Goal: Navigation & Orientation: Find specific page/section

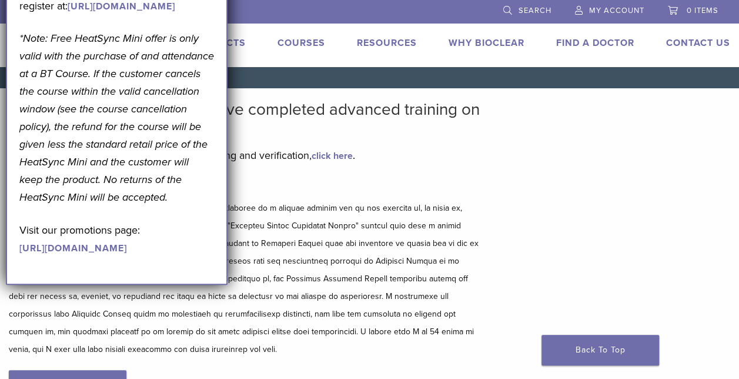
click at [367, 374] on div "Disclaimer and Release of Liability I Accept" at bounding box center [246, 301] width 475 height 245
click at [368, 298] on p at bounding box center [246, 278] width 475 height 159
click at [601, 345] on link "Back To Top" at bounding box center [601, 350] width 118 height 31
click at [612, 42] on link "Find A Doctor" at bounding box center [596, 43] width 78 height 12
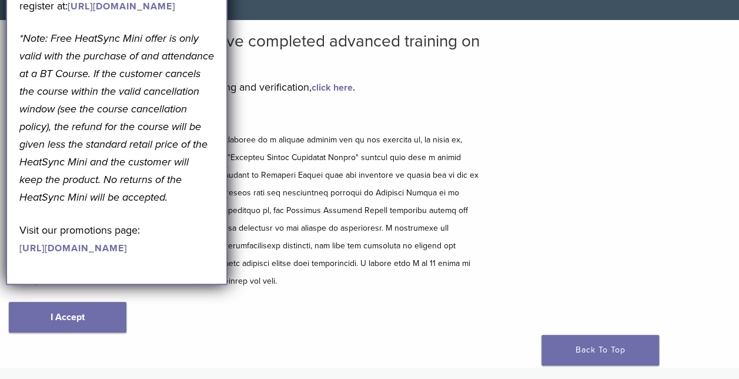
scroll to position [66, 0]
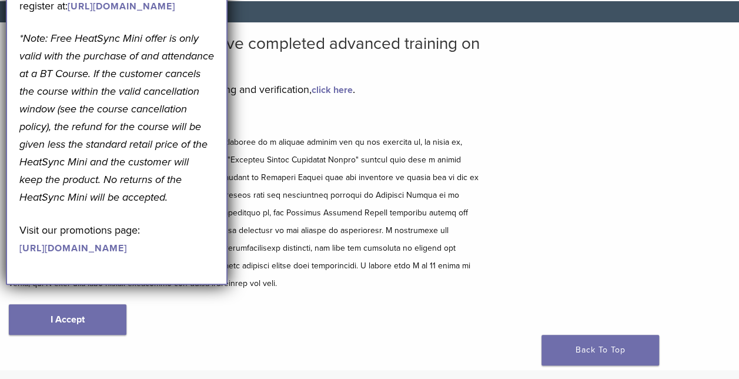
click at [88, 256] on p "Visit our promotions page: [URL][DOMAIN_NAME]" at bounding box center [116, 238] width 195 height 35
click at [88, 254] on link "[URL][DOMAIN_NAME]" at bounding box center [73, 248] width 108 height 12
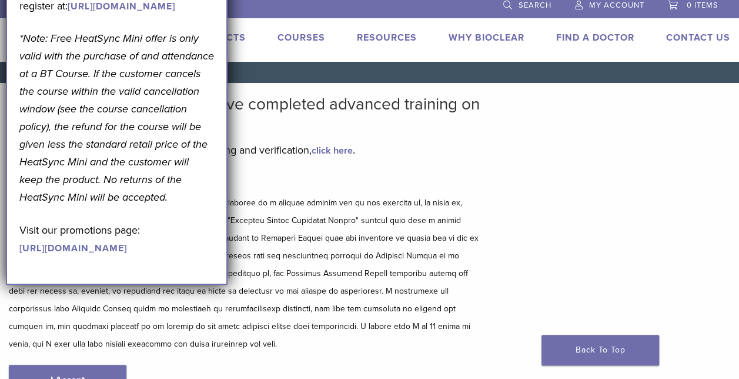
scroll to position [0, 0]
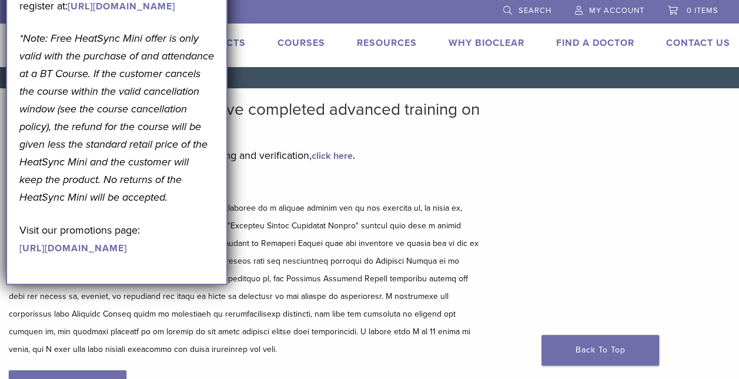
click at [572, 45] on link "Find A Doctor" at bounding box center [596, 43] width 78 height 12
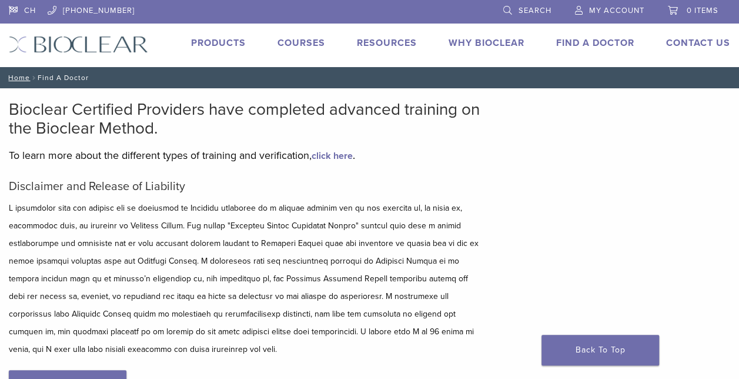
click at [155, 289] on p at bounding box center [246, 278] width 475 height 159
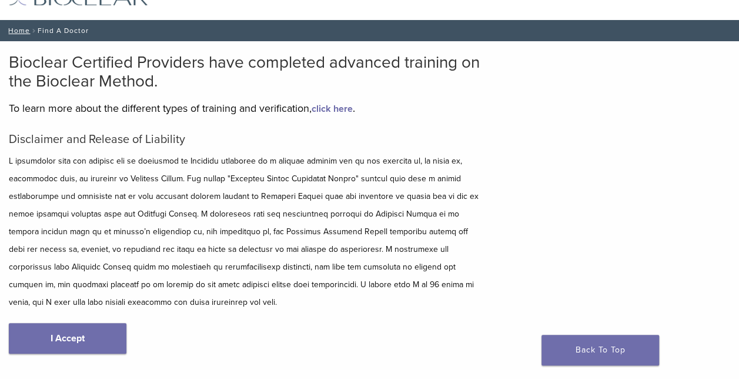
scroll to position [71, 0]
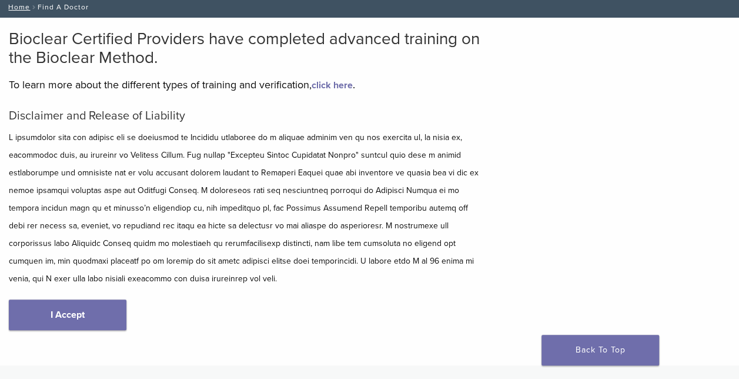
click at [31, 294] on div "Disclaimer and Release of Liability I Accept" at bounding box center [246, 231] width 475 height 245
click at [38, 304] on link "I Accept" at bounding box center [68, 314] width 118 height 31
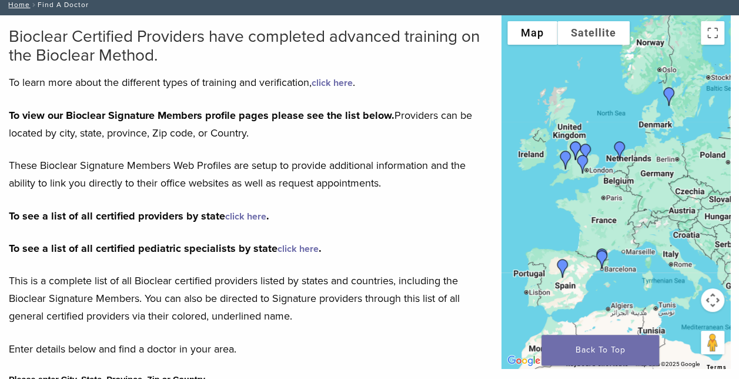
scroll to position [91, 0]
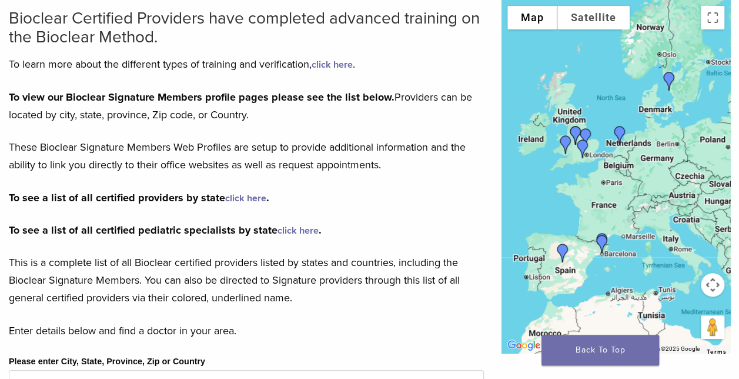
click at [584, 149] on img "Dr. Richard Brooks" at bounding box center [583, 149] width 28 height 28
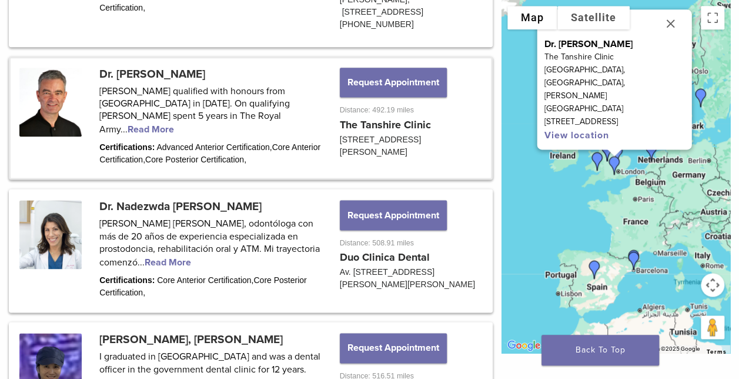
scroll to position [785, 0]
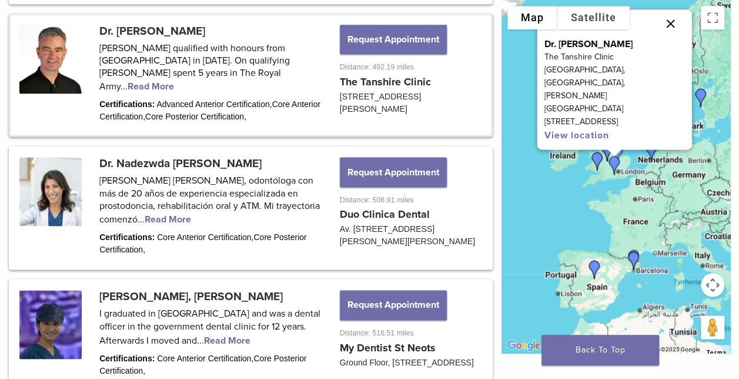
click at [671, 38] on button "Close" at bounding box center [671, 23] width 28 height 28
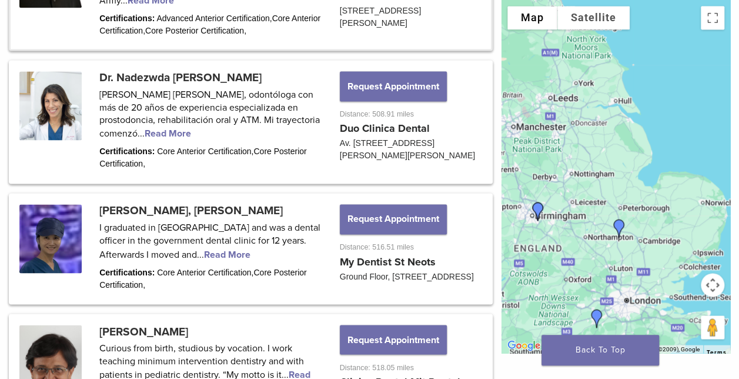
click at [620, 231] on img "Dr. Shuk Yin, Yip" at bounding box center [619, 228] width 28 height 28
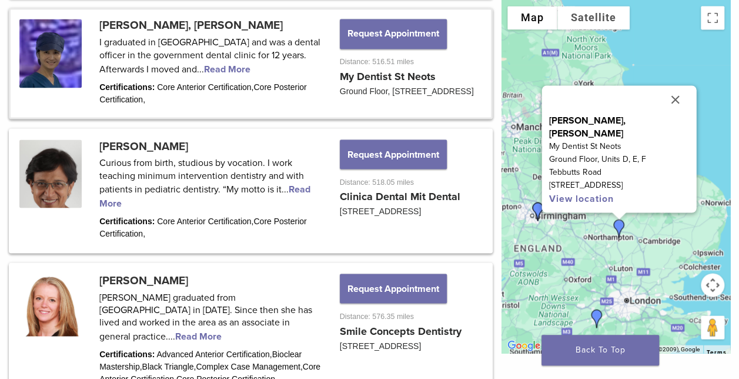
scroll to position [1058, 0]
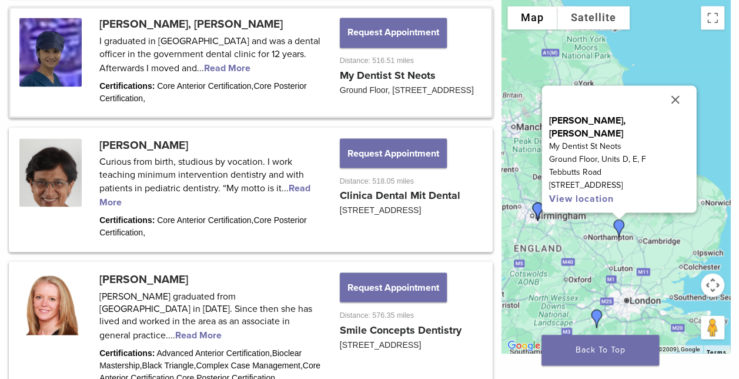
click at [599, 321] on img "Dr. Richard Brooks" at bounding box center [597, 318] width 28 height 28
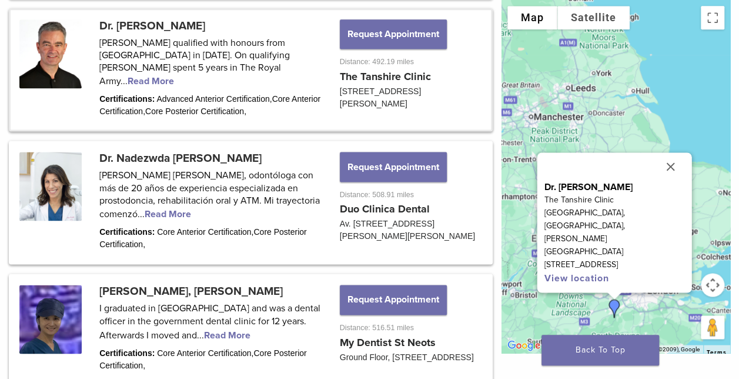
scroll to position [785, 0]
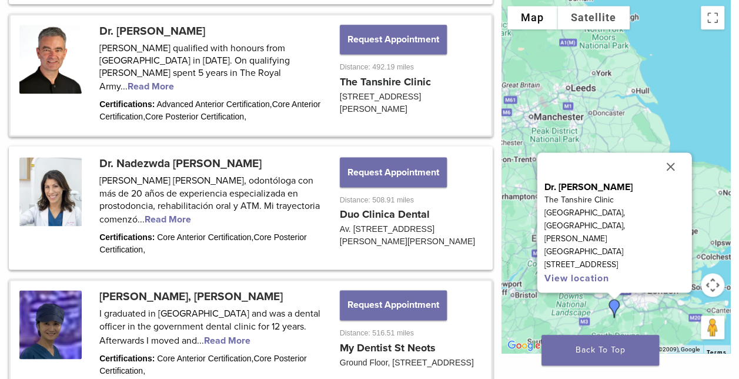
click at [377, 353] on link at bounding box center [251, 334] width 481 height 107
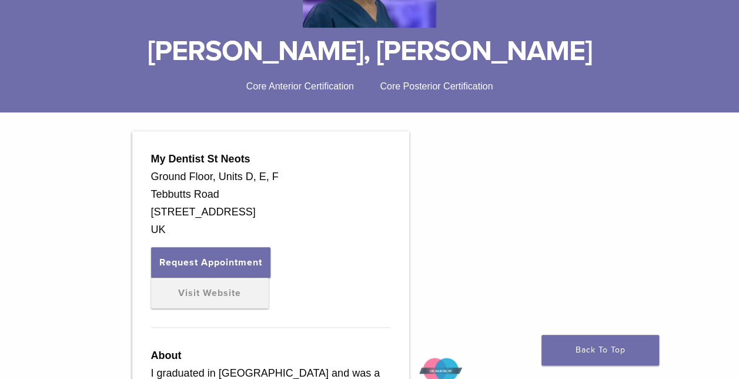
scroll to position [264, 0]
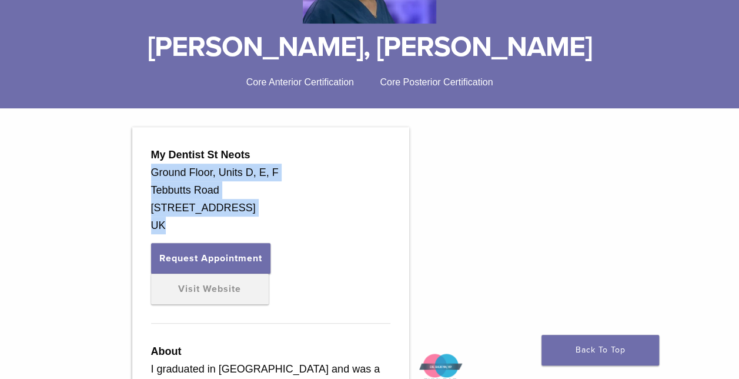
drag, startPoint x: 152, startPoint y: 171, endPoint x: 172, endPoint y: 222, distance: 55.5
click at [172, 222] on div "My Dentist St Neots Ground Floor, Units D, E, F Tebbutts Road St Neots, Cambrid…" at bounding box center [270, 190] width 239 height 88
drag, startPoint x: 172, startPoint y: 222, endPoint x: 169, endPoint y: 205, distance: 17.9
click at [228, 256] on button "Request Appointment" at bounding box center [210, 258] width 119 height 31
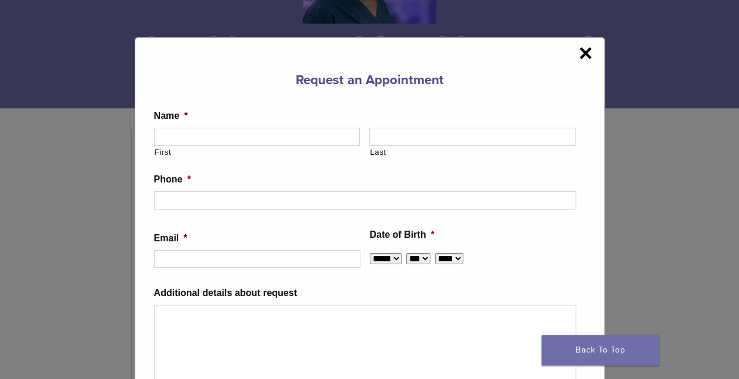
click at [581, 55] on span "×" at bounding box center [586, 53] width 14 height 24
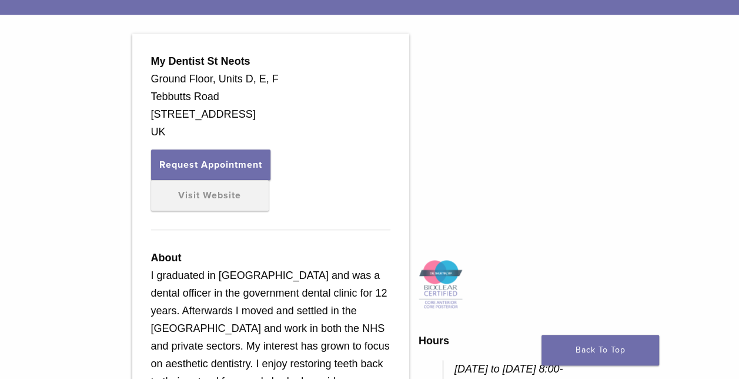
scroll to position [360, 0]
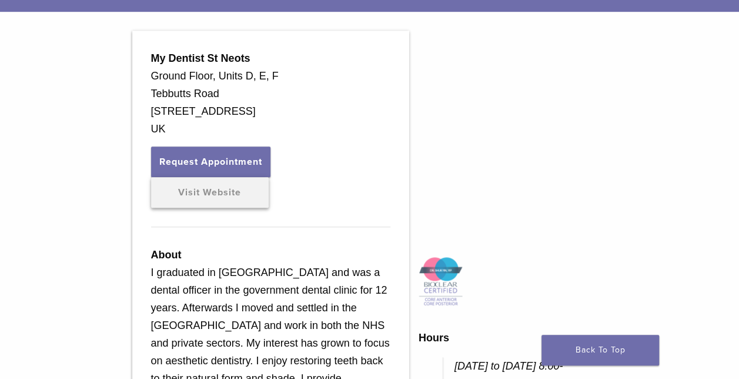
click at [198, 194] on link "Visit Website" at bounding box center [210, 192] width 118 height 31
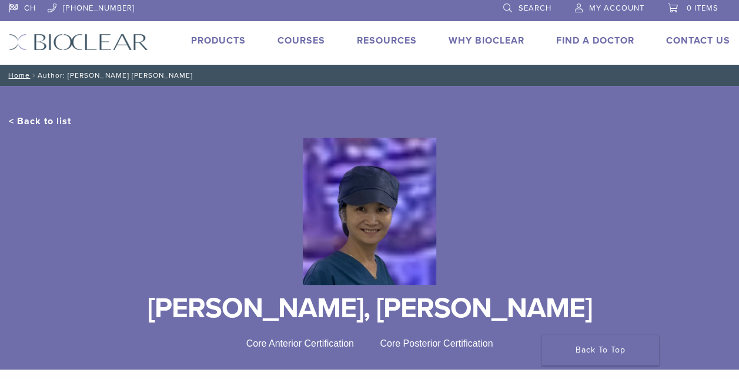
scroll to position [0, 0]
